Goal: Transaction & Acquisition: Purchase product/service

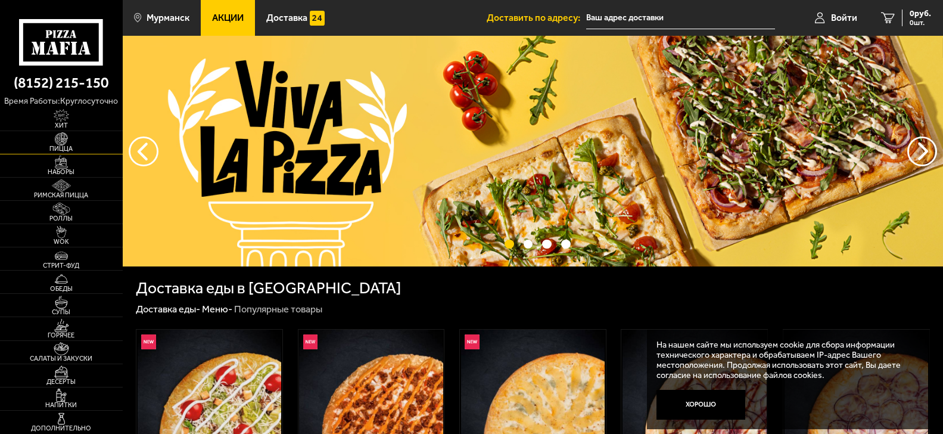
click at [71, 145] on img at bounding box center [61, 138] width 38 height 13
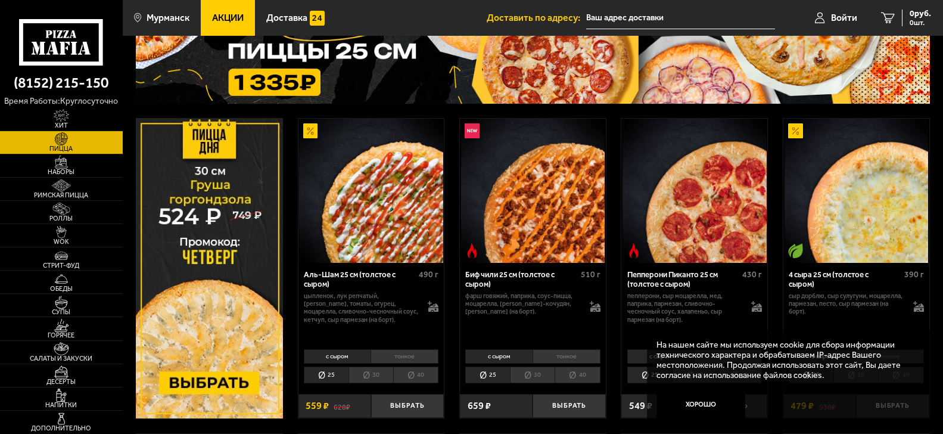
scroll to position [122, 0]
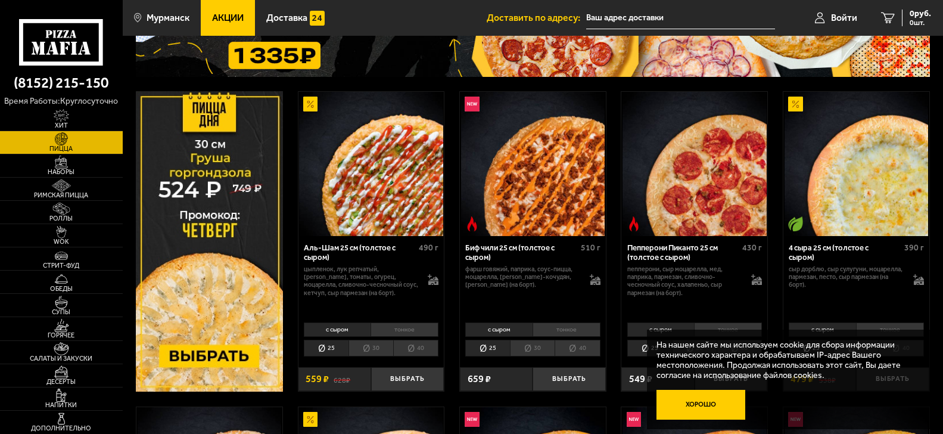
click at [687, 405] on button "Хорошо" at bounding box center [701, 404] width 88 height 29
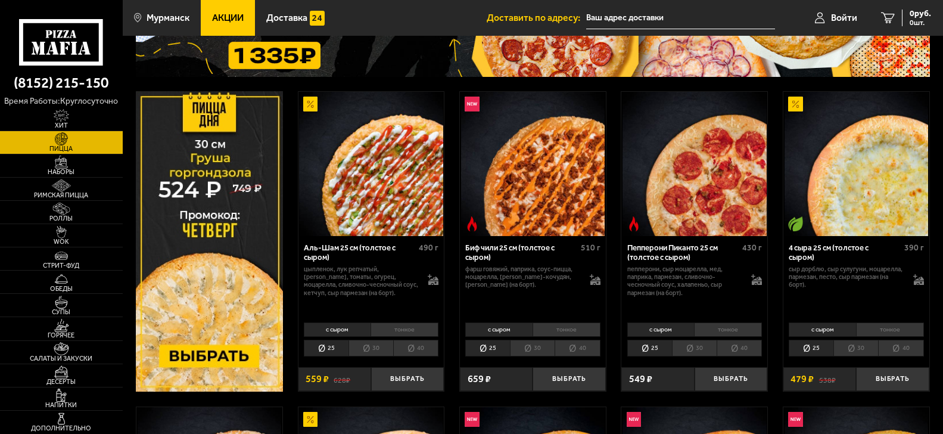
click at [571, 337] on li "тонкое" at bounding box center [567, 329] width 68 height 14
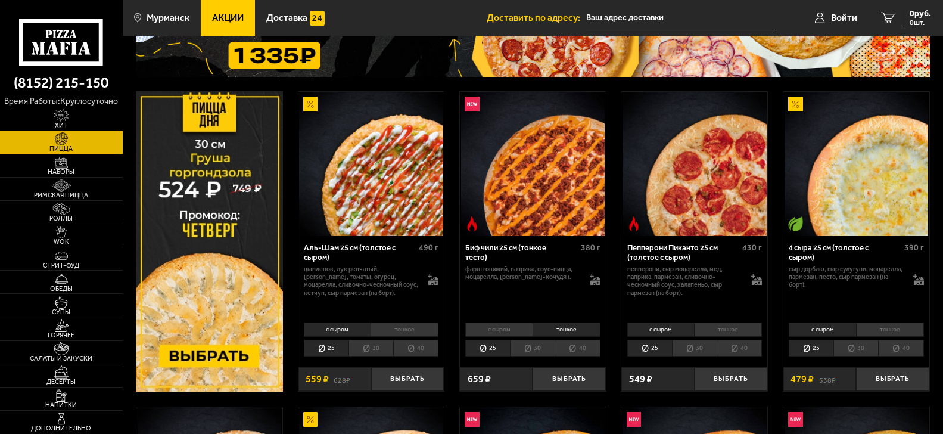
click at [505, 337] on li "с сыром" at bounding box center [498, 329] width 67 height 14
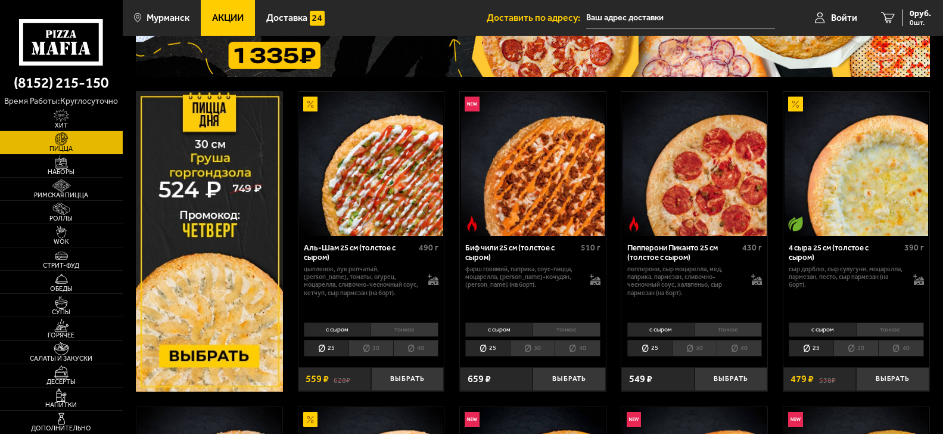
click at [556, 335] on li "тонкое" at bounding box center [567, 329] width 68 height 14
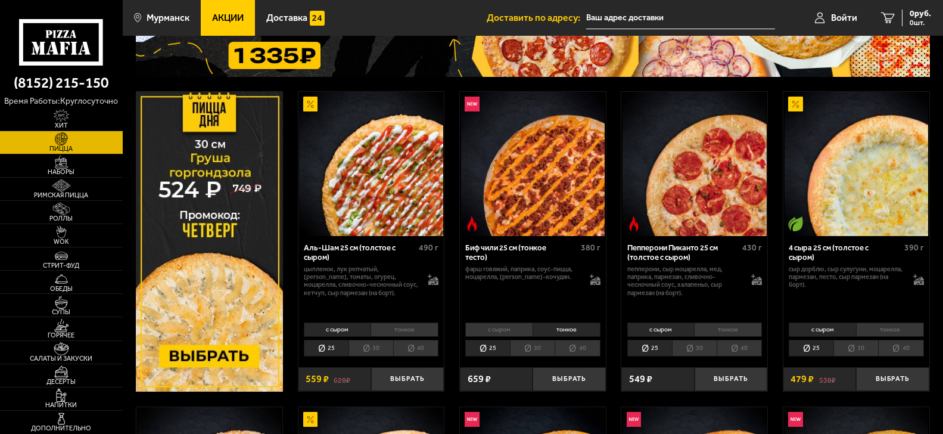
click at [507, 335] on li "с сыром" at bounding box center [498, 329] width 67 height 14
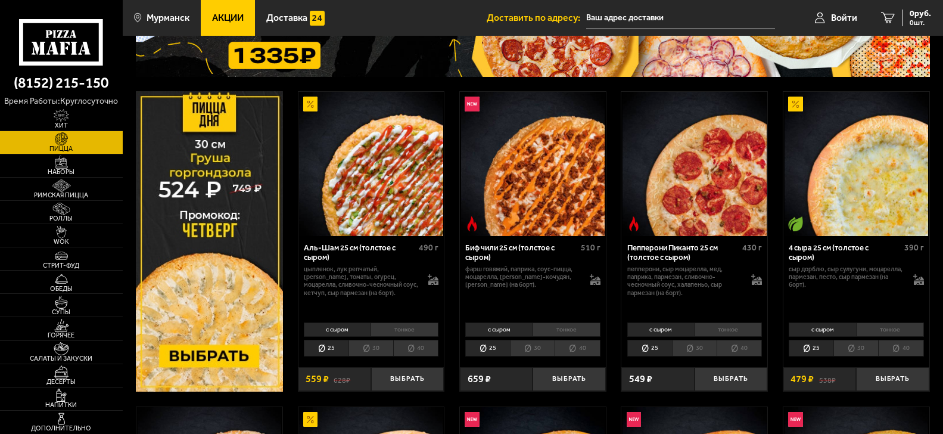
click at [533, 355] on li "30" at bounding box center [532, 348] width 45 height 17
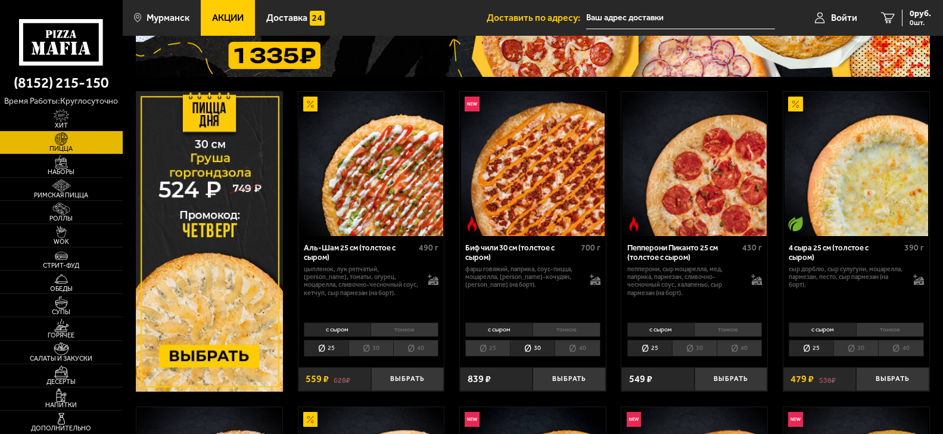
click at [509, 337] on li "с сыром" at bounding box center [498, 329] width 67 height 14
click at [489, 353] on li "25" at bounding box center [487, 348] width 45 height 17
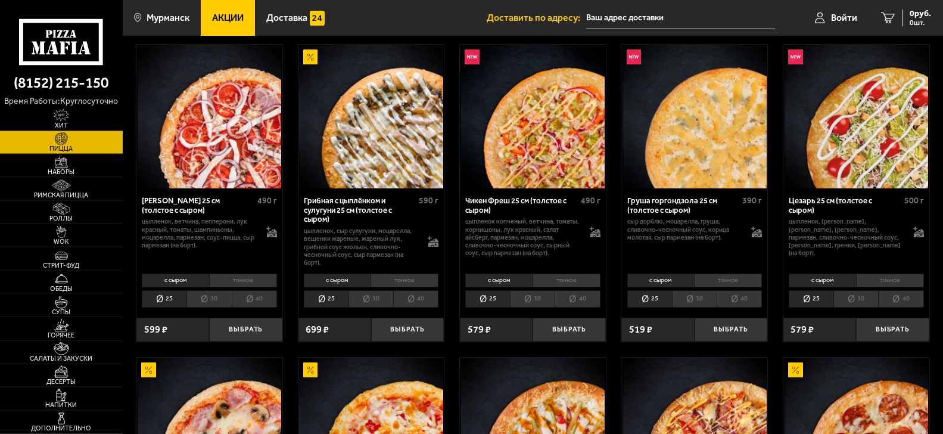
scroll to position [486, 0]
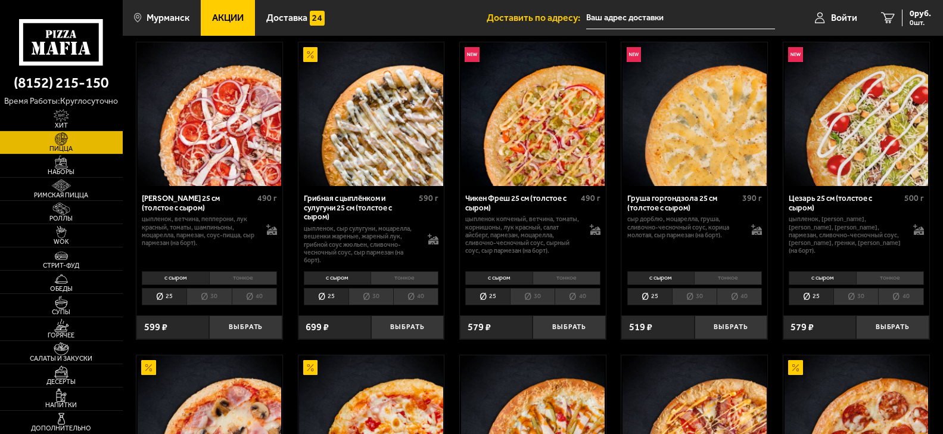
click at [527, 304] on li "30" at bounding box center [532, 296] width 45 height 17
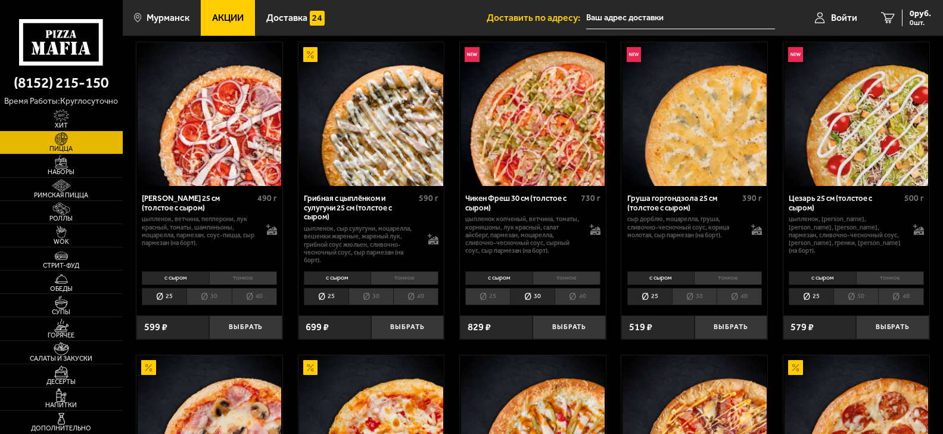
click at [493, 304] on li "25" at bounding box center [487, 296] width 45 height 17
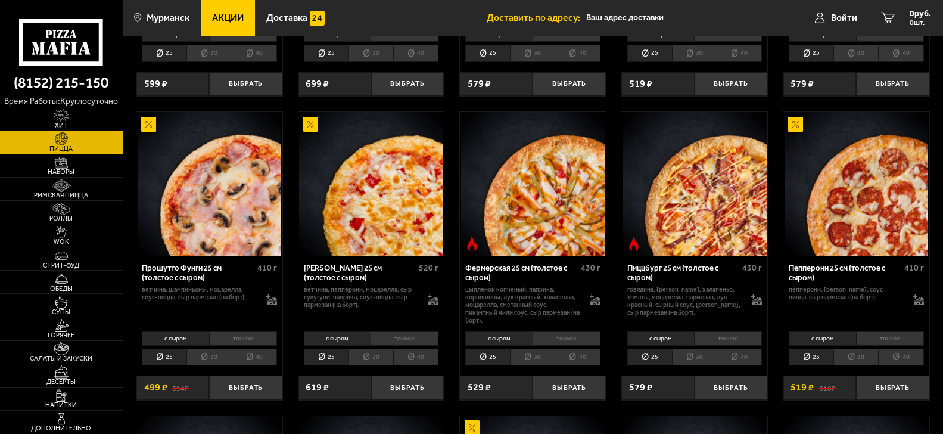
scroll to position [790, 0]
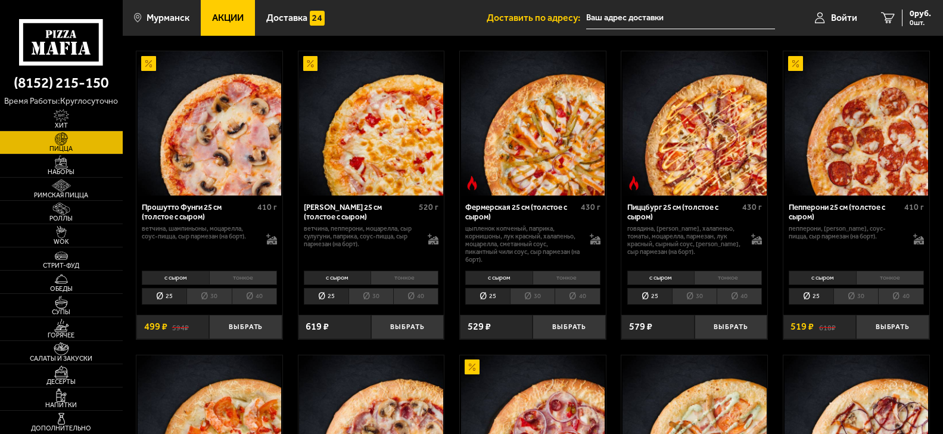
click at [359, 304] on li "30" at bounding box center [371, 296] width 45 height 17
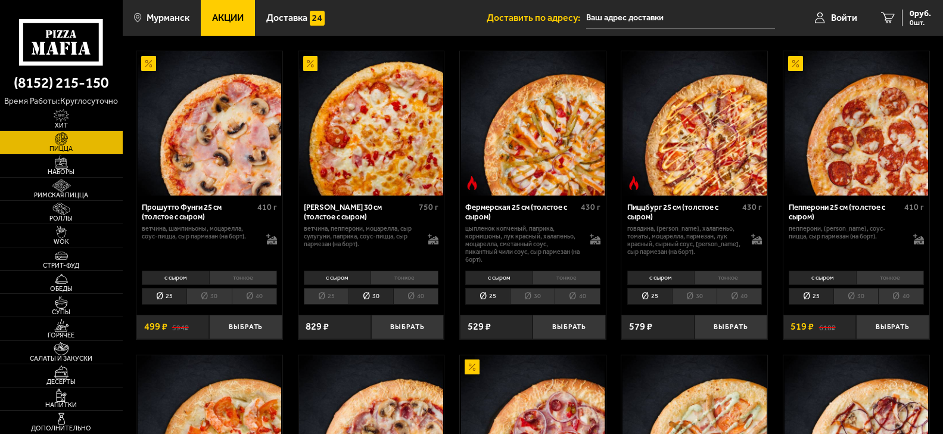
click at [326, 304] on li "25" at bounding box center [326, 296] width 45 height 17
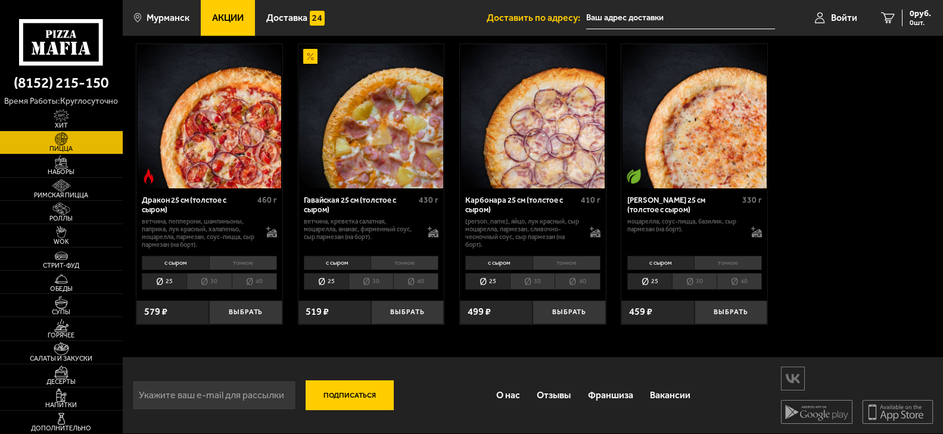
scroll to position [1844, 0]
